Goal: Information Seeking & Learning: Learn about a topic

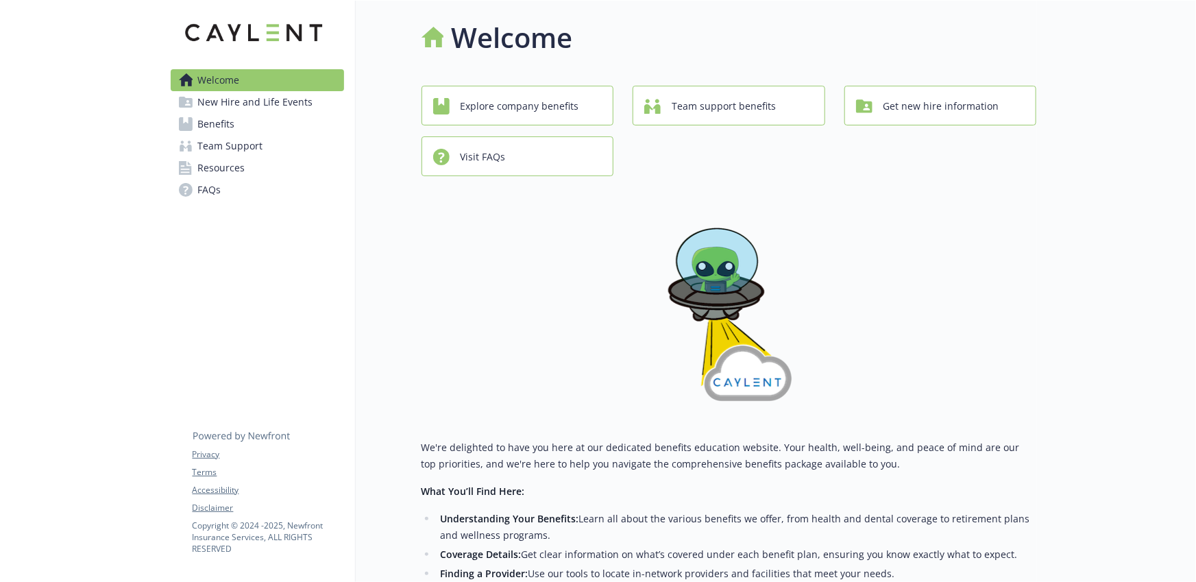
click at [276, 118] on link "Benefits" at bounding box center [257, 124] width 173 height 22
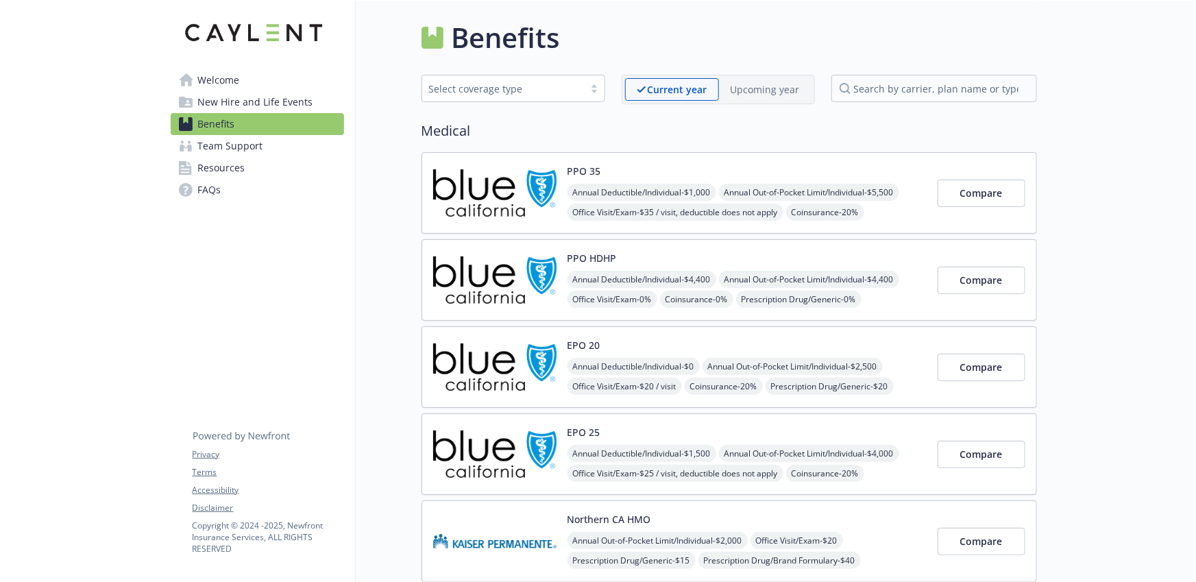
click at [680, 260] on div "PPO HDHP Annual Deductible/Individual - $4,400 Annual Out-of-Pocket Limit/Indiv…" at bounding box center [746, 280] width 359 height 58
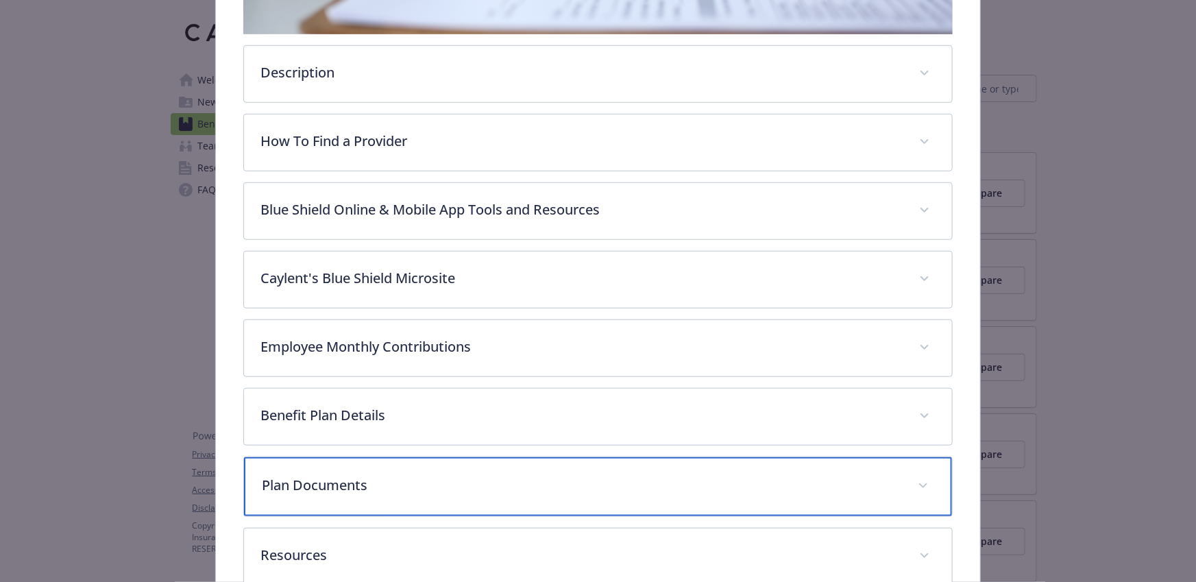
click at [668, 482] on p "Plan Documents" at bounding box center [581, 485] width 639 height 21
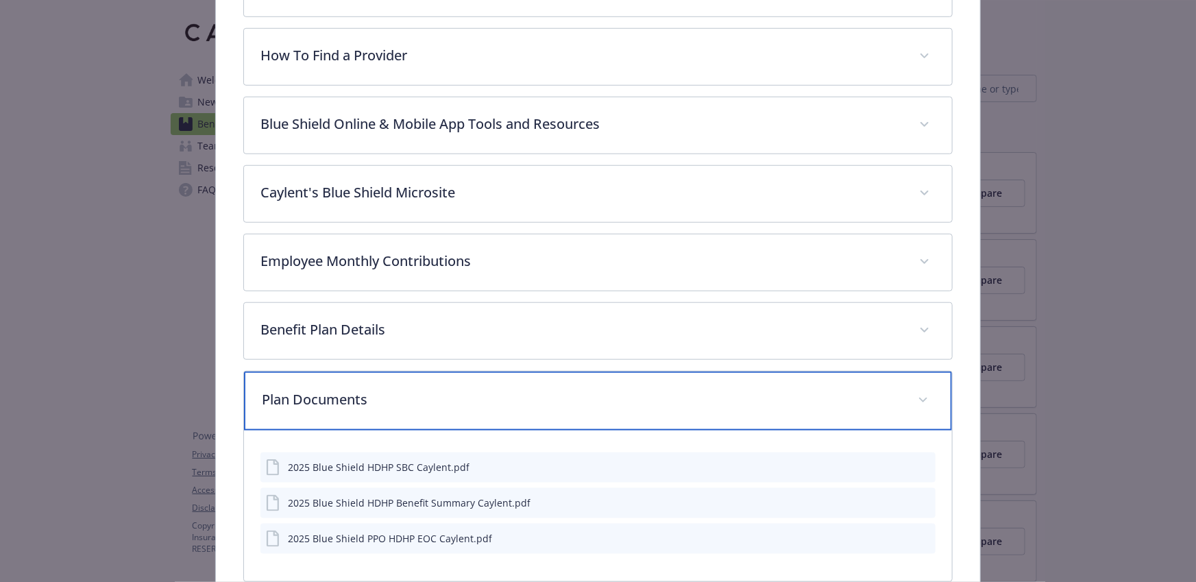
scroll to position [661, 0]
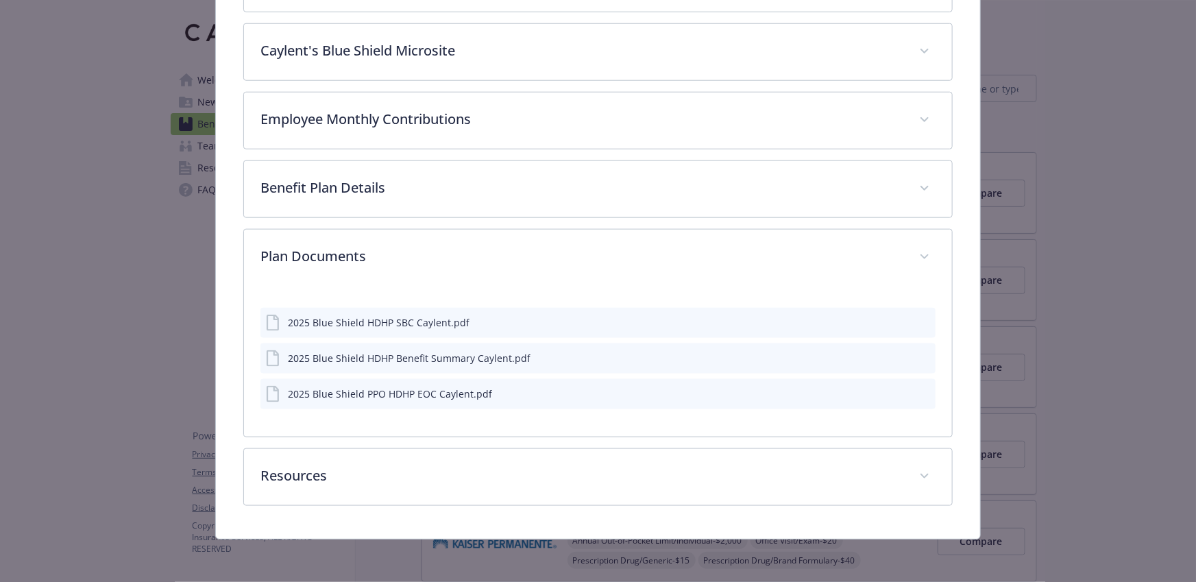
click at [916, 319] on icon "preview file" at bounding box center [922, 322] width 12 height 10
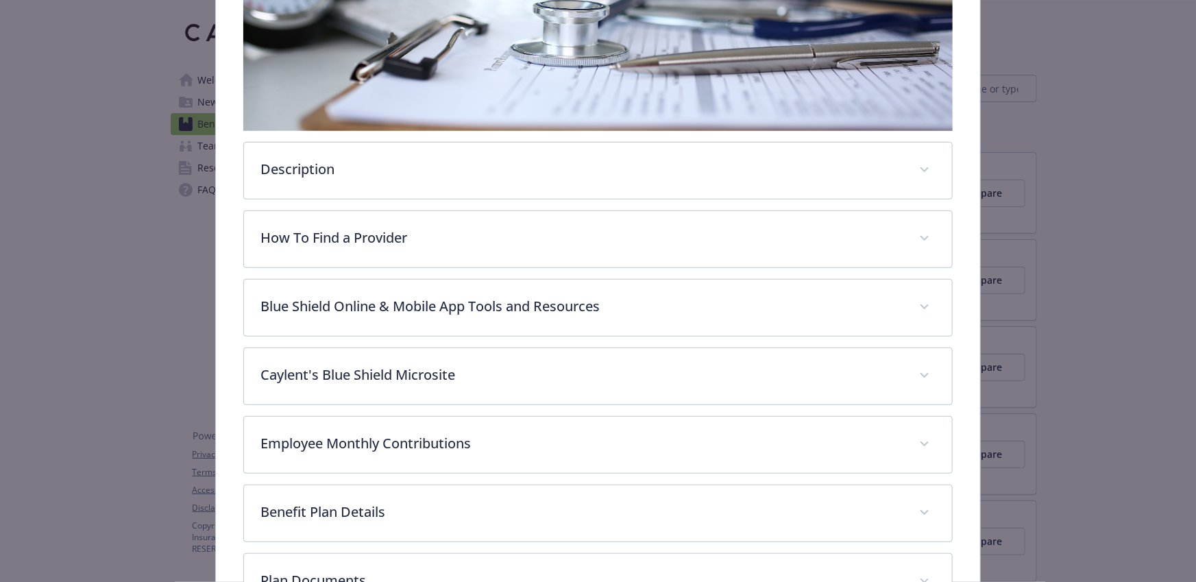
scroll to position [269, 0]
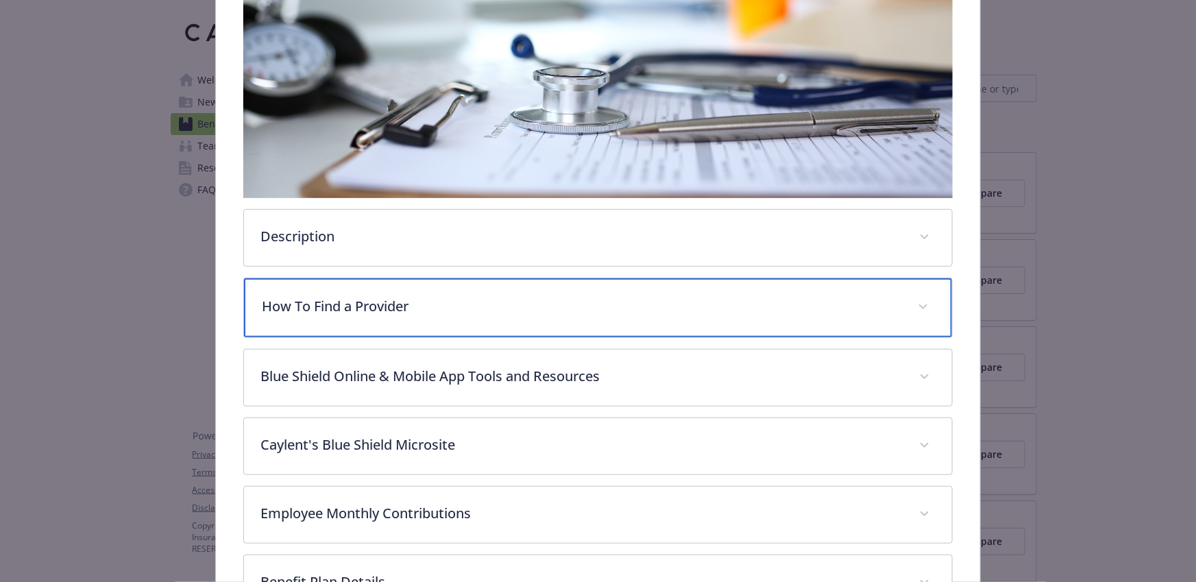
click at [841, 319] on div "How To Find a Provider" at bounding box center [598, 307] width 708 height 59
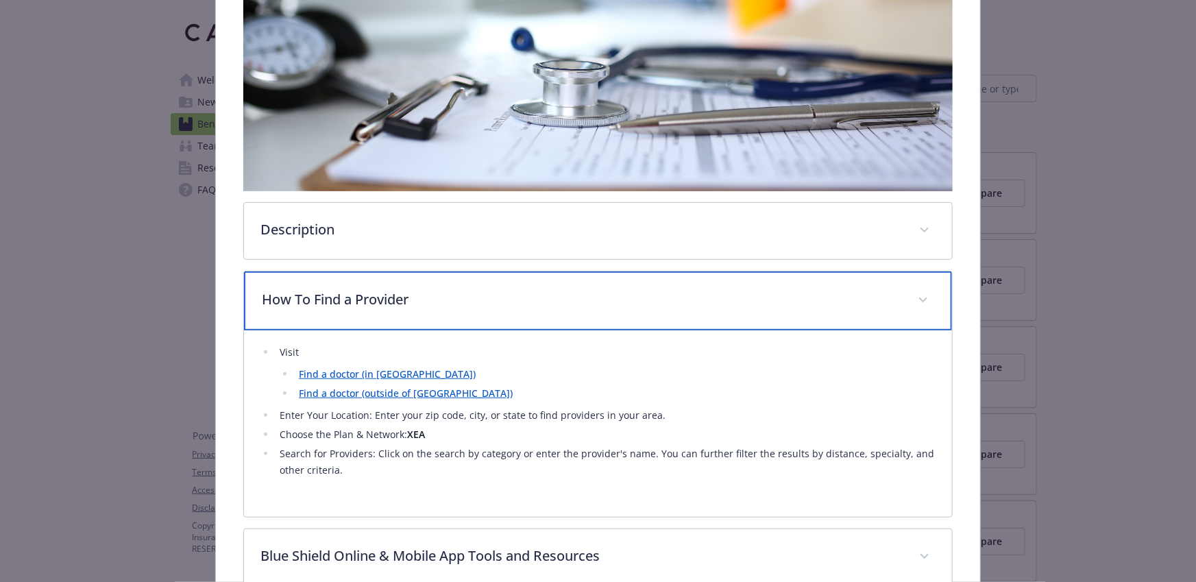
scroll to position [285, 0]
